Goal: Information Seeking & Learning: Learn about a topic

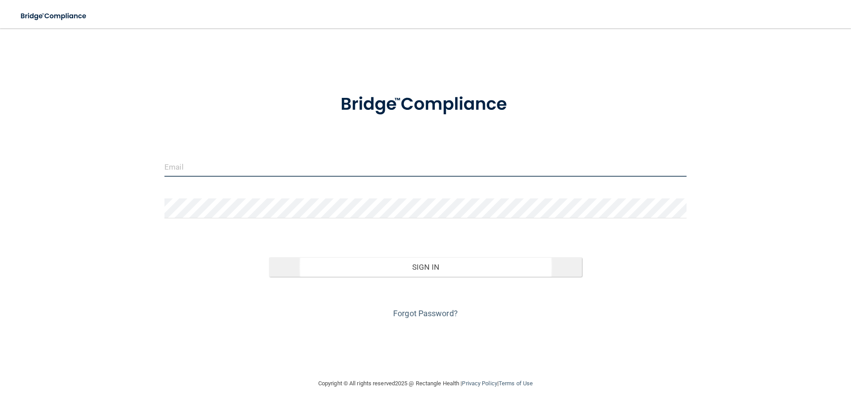
type input "[PERSON_NAME][EMAIL_ADDRESS][PERSON_NAME][DOMAIN_NAME]"
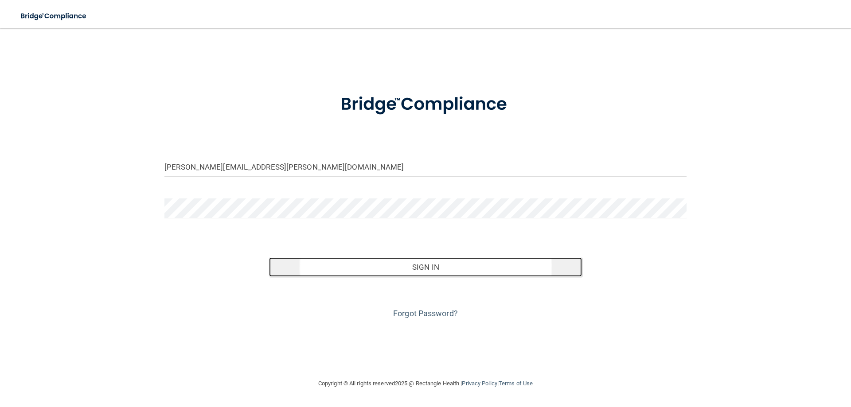
click at [422, 263] on button "Sign In" at bounding box center [425, 268] width 313 height 20
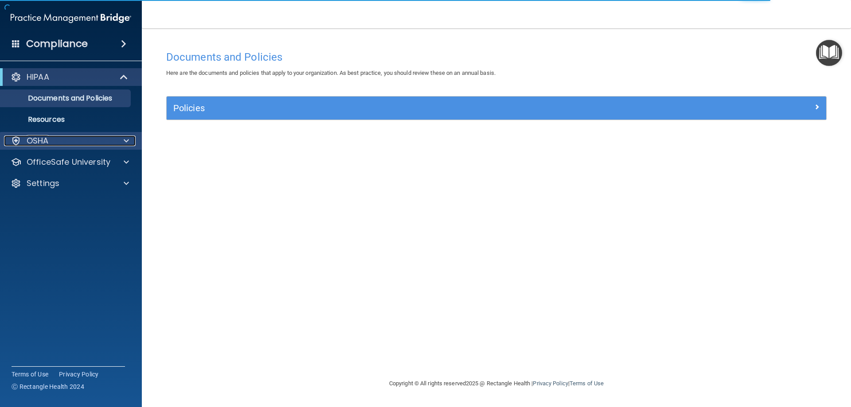
click at [97, 136] on div "OSHA" at bounding box center [59, 141] width 110 height 11
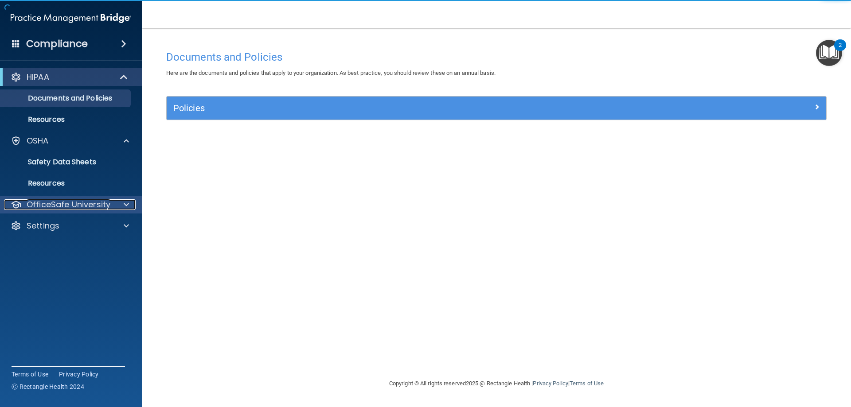
click at [86, 208] on p "OfficeSafe University" at bounding box center [69, 205] width 84 height 11
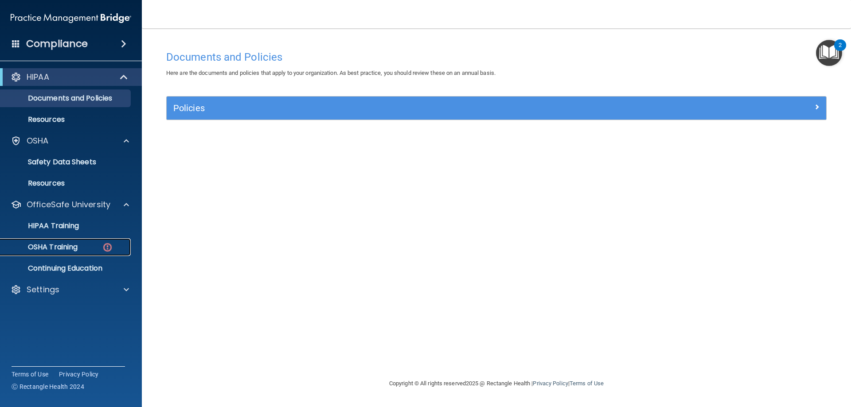
click at [95, 249] on div "OSHA Training" at bounding box center [66, 247] width 121 height 9
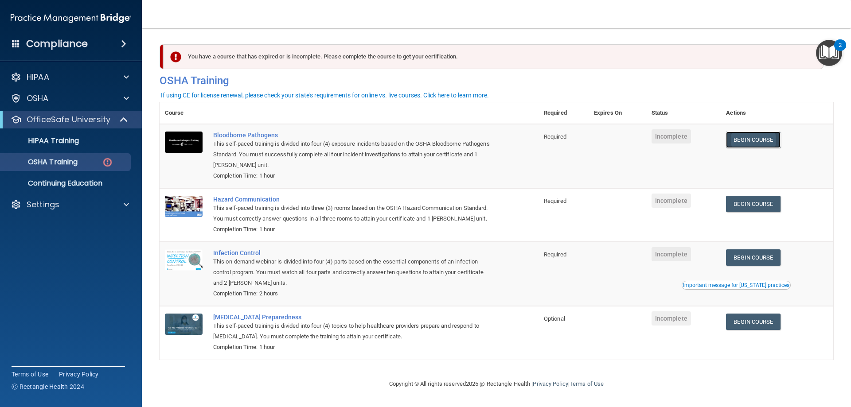
click at [742, 140] on link "Begin Course" at bounding box center [753, 140] width 54 height 16
click at [71, 162] on p "OSHA Training" at bounding box center [42, 162] width 72 height 9
click at [770, 200] on link "Begin Course" at bounding box center [753, 204] width 54 height 16
click at [767, 202] on link "Begin Course" at bounding box center [753, 204] width 54 height 16
click at [768, 254] on link "Begin Course" at bounding box center [753, 258] width 54 height 16
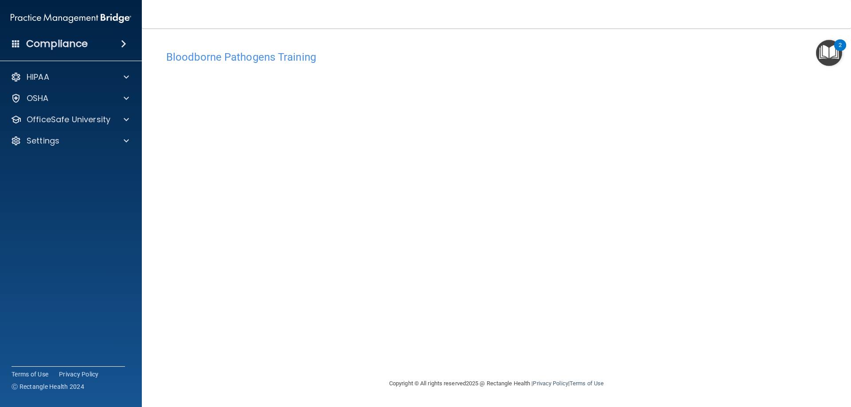
click at [594, 350] on div "Bloodborne Pathogens Training This course doesn’t expire until . Are you sure y…" at bounding box center [497, 212] width 674 height 333
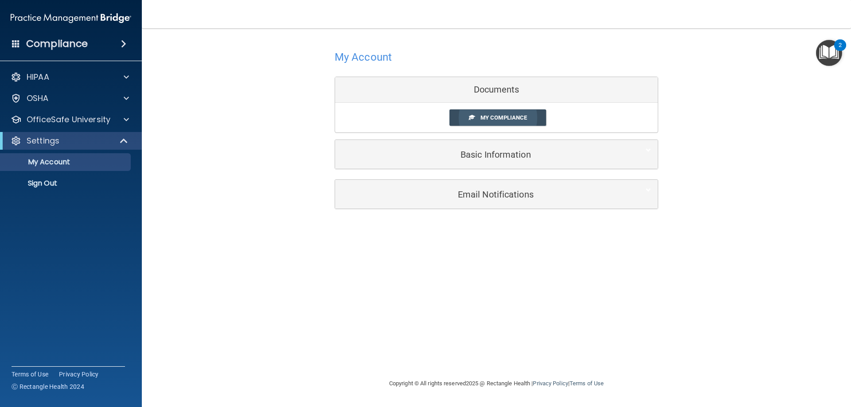
click at [505, 120] on span "My Compliance" at bounding box center [504, 117] width 47 height 7
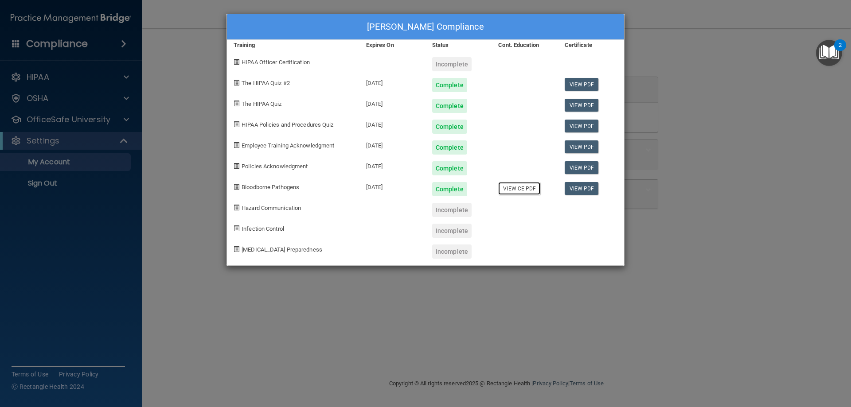
click at [521, 186] on link "View CE PDF" at bounding box center [519, 188] width 42 height 13
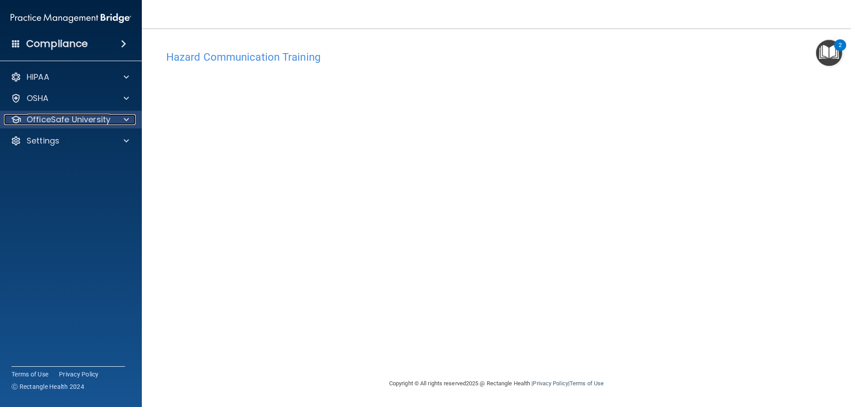
click at [93, 122] on p "OfficeSafe University" at bounding box center [69, 119] width 84 height 11
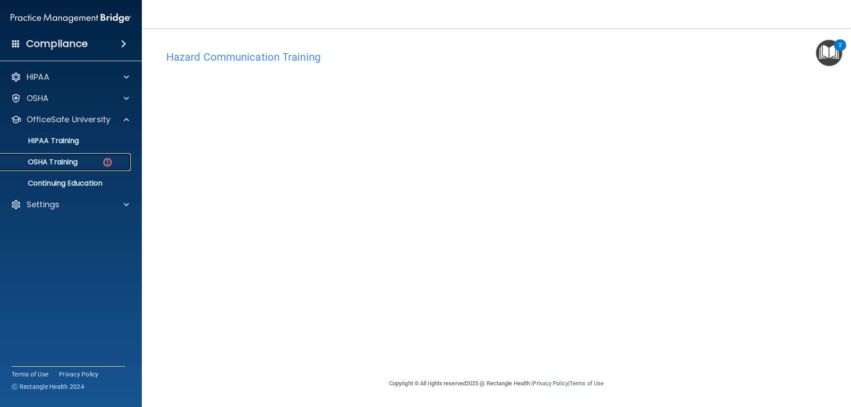
click at [92, 164] on div "OSHA Training" at bounding box center [66, 162] width 121 height 9
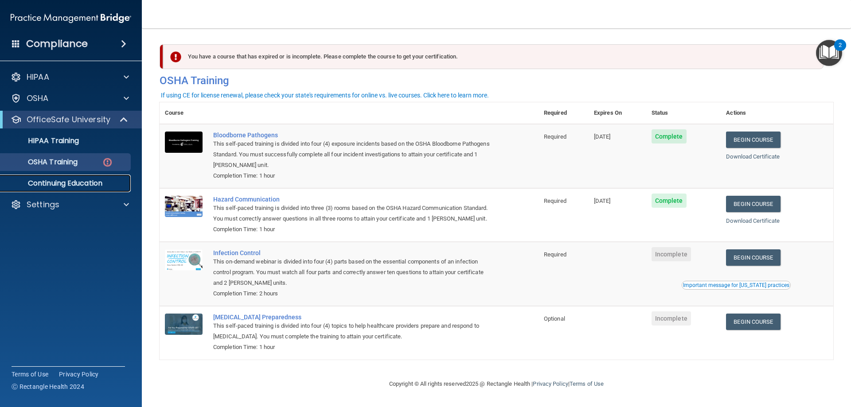
click at [70, 184] on p "Continuing Education" at bounding box center [66, 183] width 121 height 9
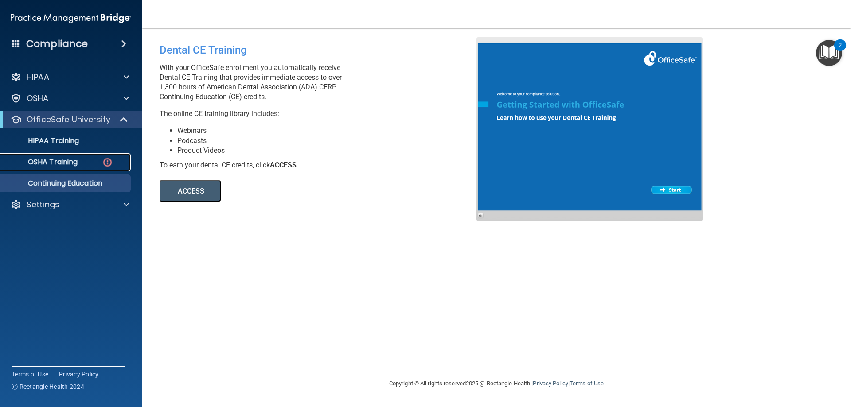
click at [69, 154] on link "OSHA Training" at bounding box center [61, 162] width 140 height 18
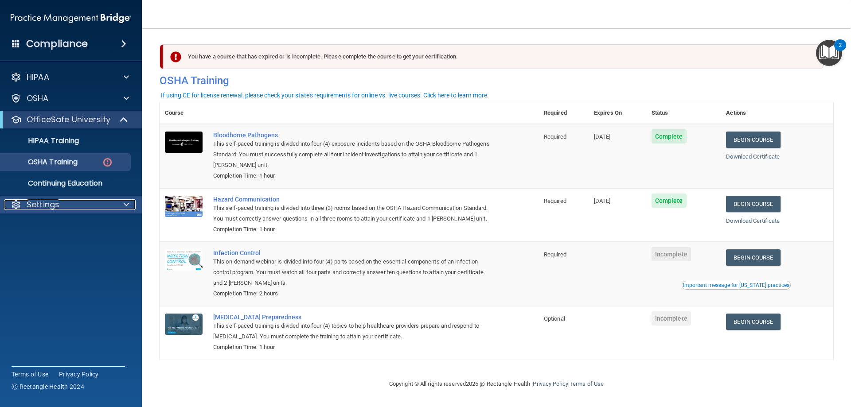
click at [123, 205] on div at bounding box center [125, 205] width 22 height 11
click at [25, 221] on link "My Account" at bounding box center [61, 226] width 140 height 18
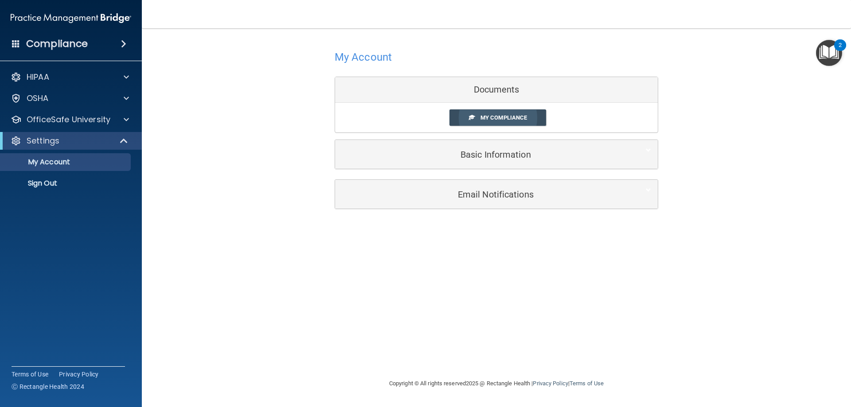
click at [500, 118] on span "My Compliance" at bounding box center [504, 117] width 47 height 7
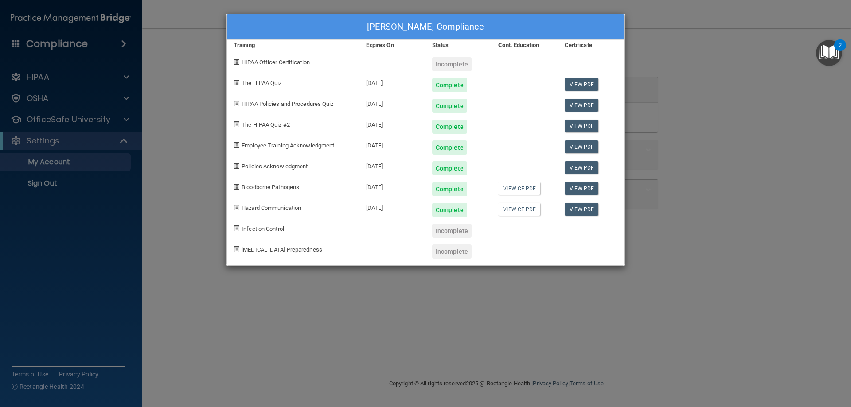
click at [708, 23] on div "Audrey Reagan's Compliance Training Expires On Status Cont. Education Certifica…" at bounding box center [425, 203] width 851 height 407
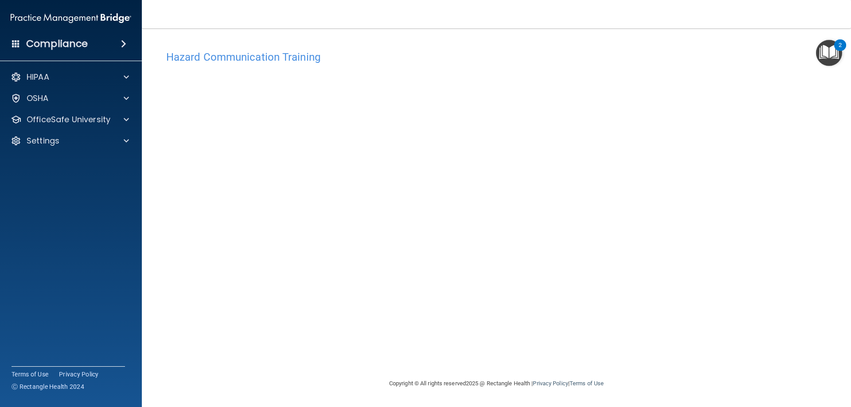
click at [822, 56] on img "Open Resource Center, 2 new notifications" at bounding box center [829, 53] width 26 height 26
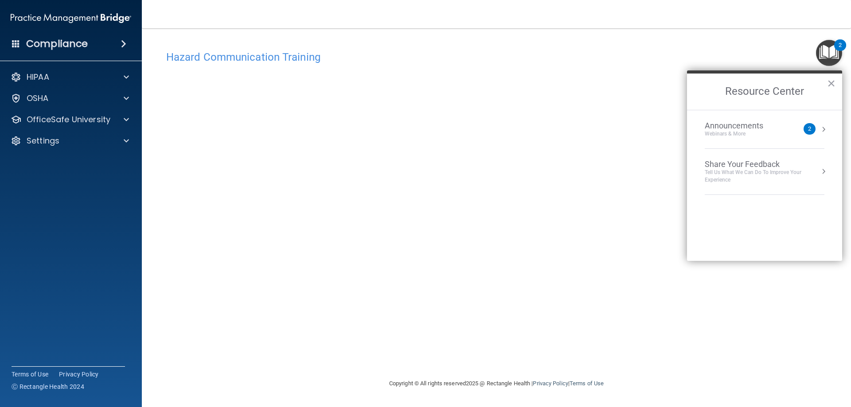
click at [839, 81] on h2 "Resource Center" at bounding box center [764, 92] width 155 height 36
click at [834, 82] on button "×" at bounding box center [831, 83] width 8 height 14
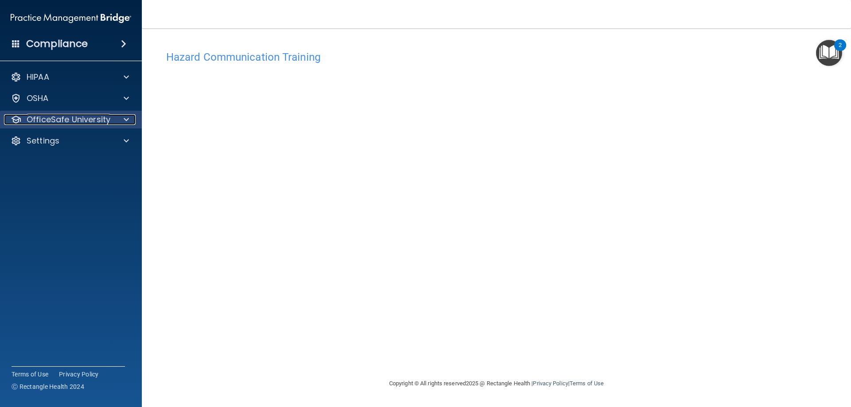
click at [102, 115] on p "OfficeSafe University" at bounding box center [69, 119] width 84 height 11
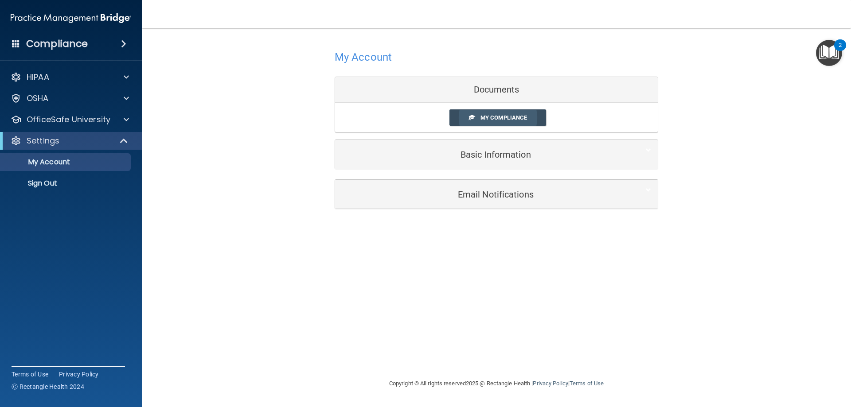
click at [516, 122] on link "My Compliance" at bounding box center [498, 118] width 97 height 16
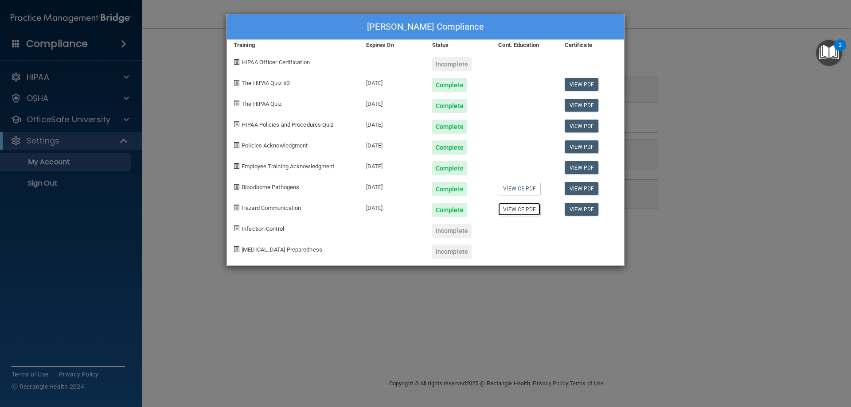
click at [527, 211] on link "View CE PDF" at bounding box center [519, 209] width 42 height 13
click at [514, 191] on link "View CE PDF" at bounding box center [519, 188] width 42 height 13
click at [123, 113] on div "Audrey Reagan's Compliance Training Expires On Status Cont. Education Certifica…" at bounding box center [425, 203] width 851 height 407
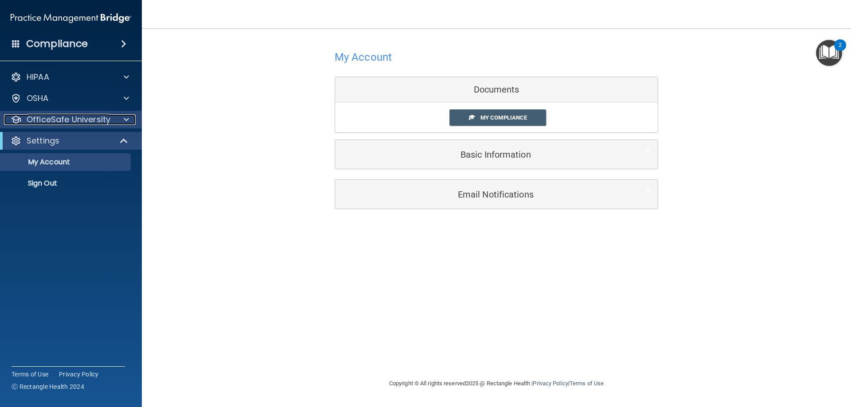
click at [123, 118] on div at bounding box center [125, 119] width 22 height 11
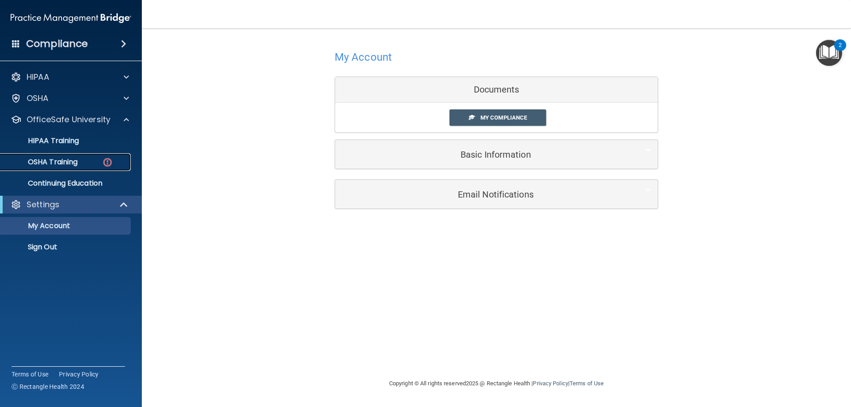
click at [93, 163] on div "OSHA Training" at bounding box center [66, 162] width 121 height 9
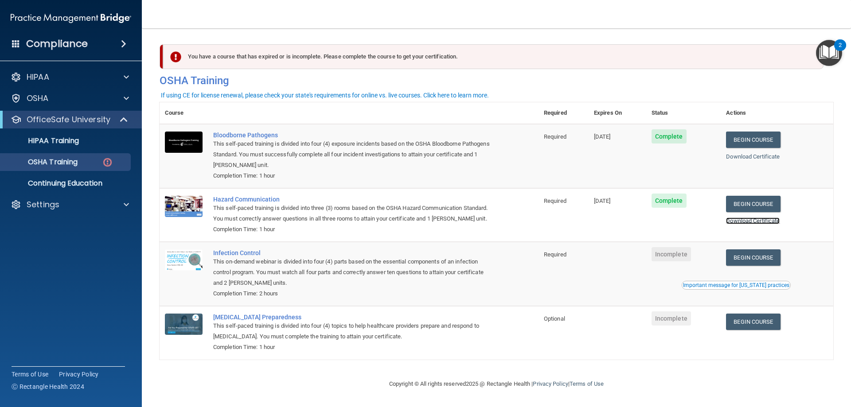
click at [769, 223] on link "Download Certificate" at bounding box center [753, 221] width 54 height 7
click at [754, 157] on link "Download Certificate" at bounding box center [753, 156] width 54 height 7
click at [774, 256] on link "Begin Course" at bounding box center [753, 258] width 54 height 16
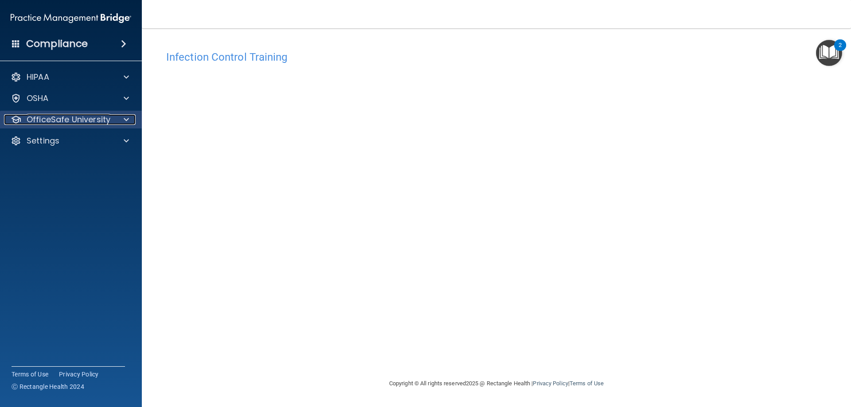
click at [119, 116] on div at bounding box center [125, 119] width 22 height 11
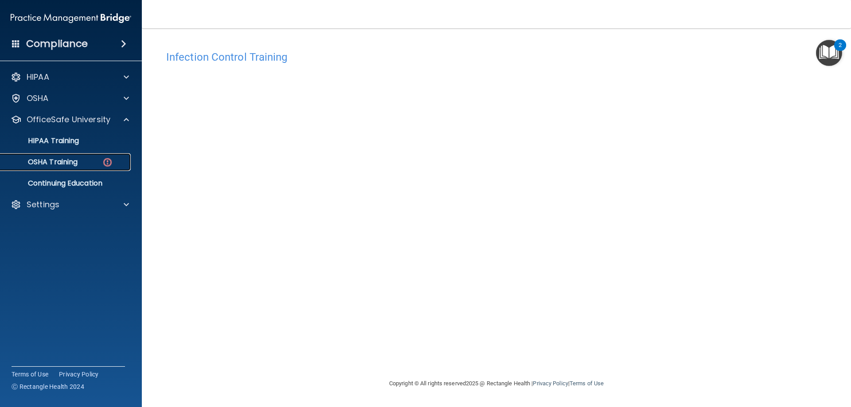
click at [82, 159] on div "OSHA Training" at bounding box center [66, 162] width 121 height 9
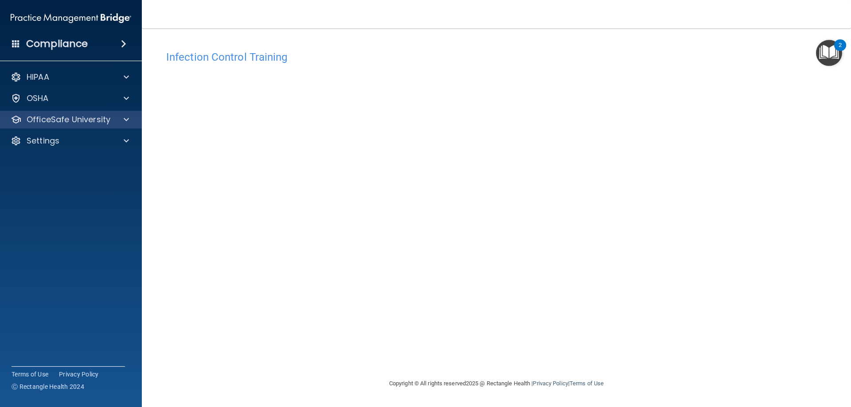
click at [116, 112] on div "OfficeSafe University" at bounding box center [71, 120] width 142 height 18
click at [121, 120] on div at bounding box center [125, 119] width 22 height 11
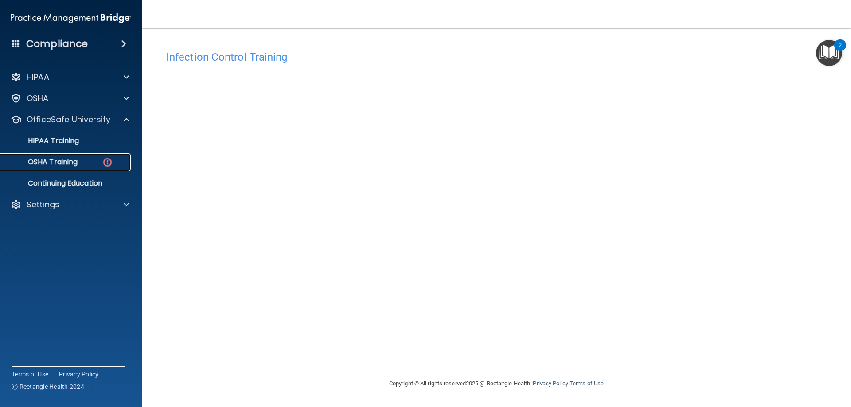
click at [107, 159] on img at bounding box center [107, 162] width 11 height 11
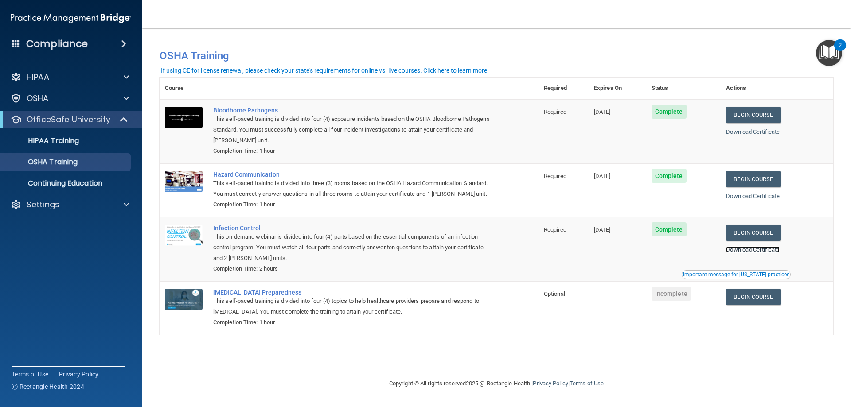
click at [745, 253] on link "Download Certificate" at bounding box center [753, 250] width 54 height 7
click at [749, 294] on link "Begin Course" at bounding box center [753, 297] width 54 height 16
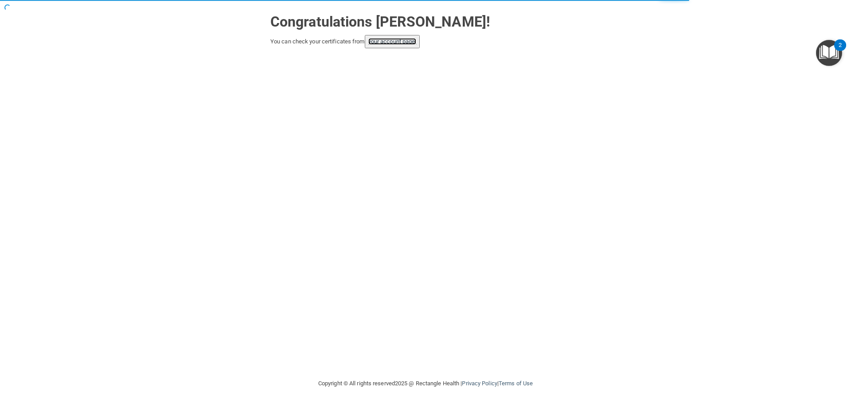
click at [391, 42] on link "your account page!" at bounding box center [392, 41] width 48 height 7
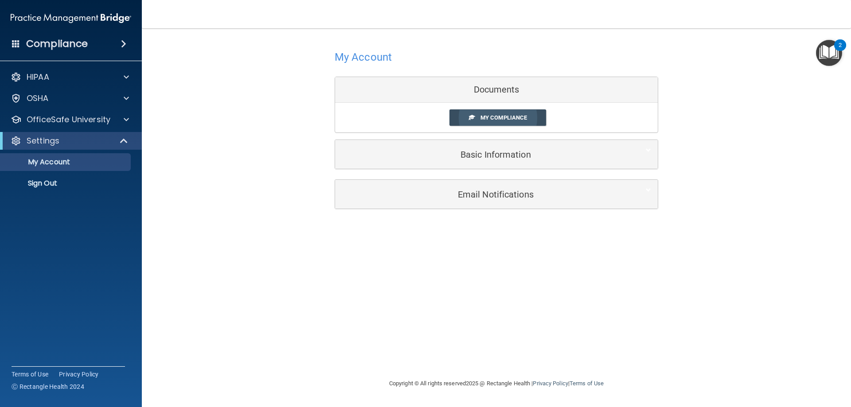
click at [527, 116] on span "My Compliance" at bounding box center [504, 117] width 47 height 7
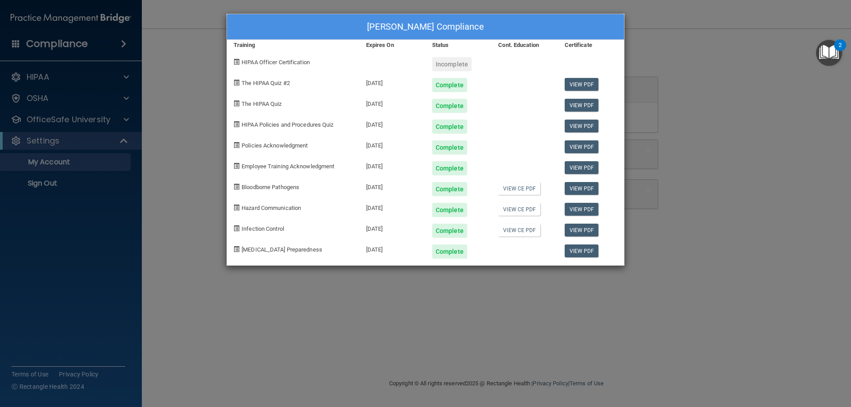
click at [655, 56] on div "[PERSON_NAME] Compliance Training Expires On Status Cont. Education Certificate…" at bounding box center [425, 203] width 851 height 407
